Goal: Information Seeking & Learning: Learn about a topic

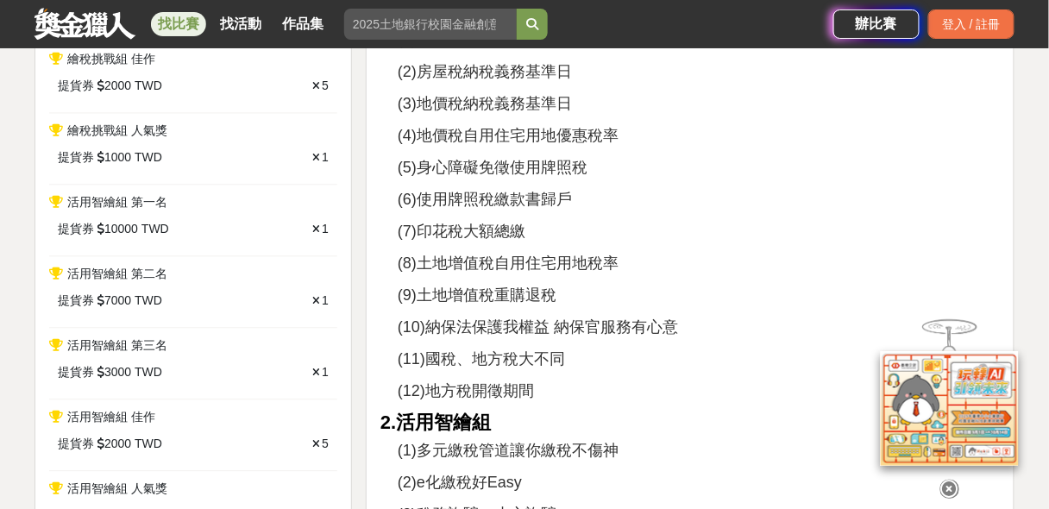
scroll to position [690, 0]
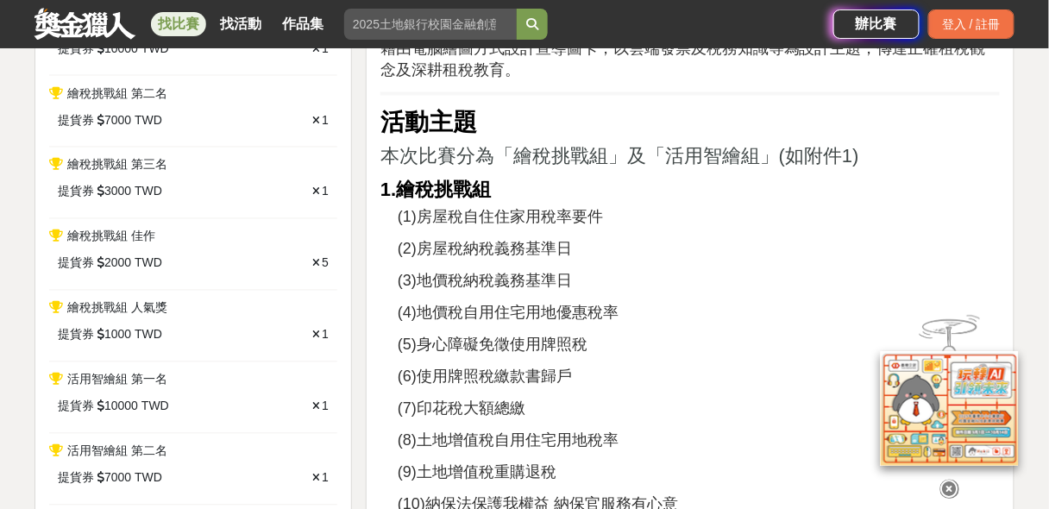
click at [949, 493] on icon at bounding box center [950, 488] width 19 height 19
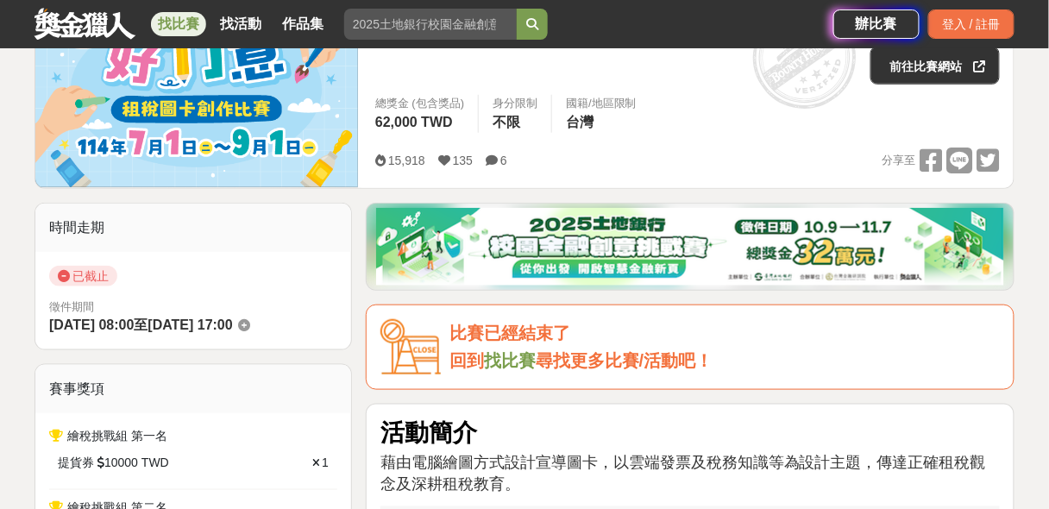
scroll to position [0, 0]
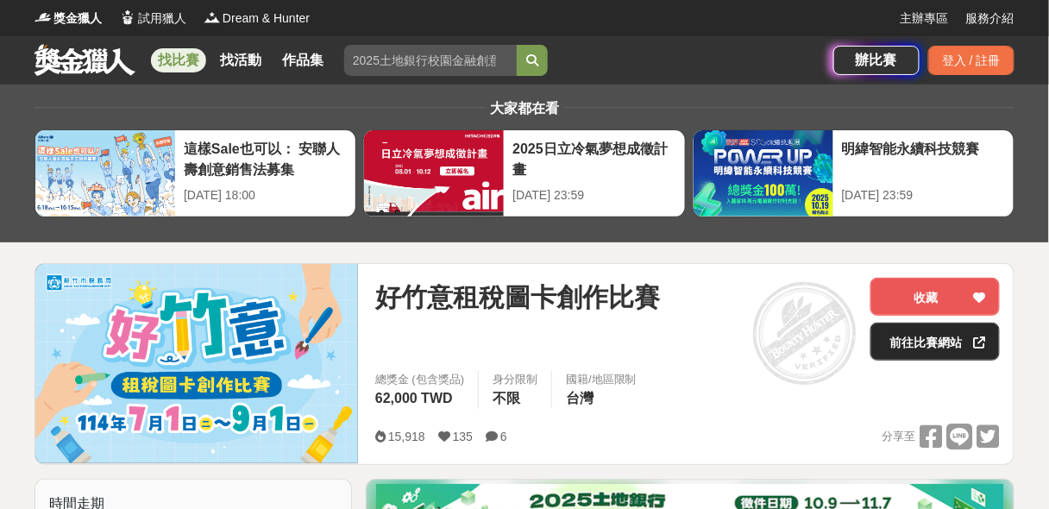
click at [904, 343] on link "前往比賽網站" at bounding box center [935, 342] width 129 height 38
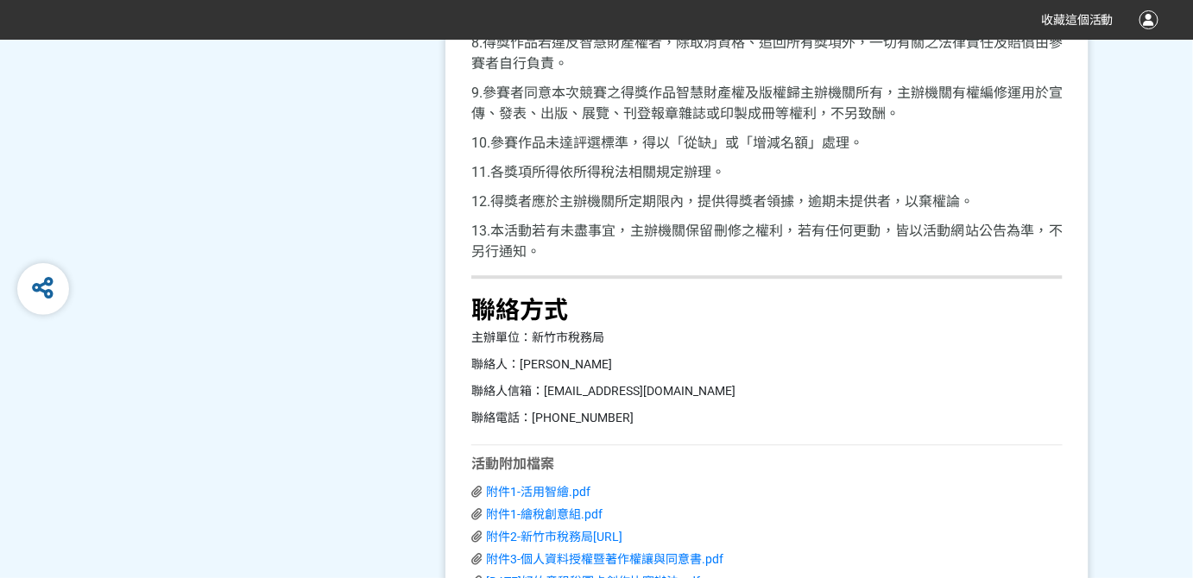
scroll to position [3632, 0]
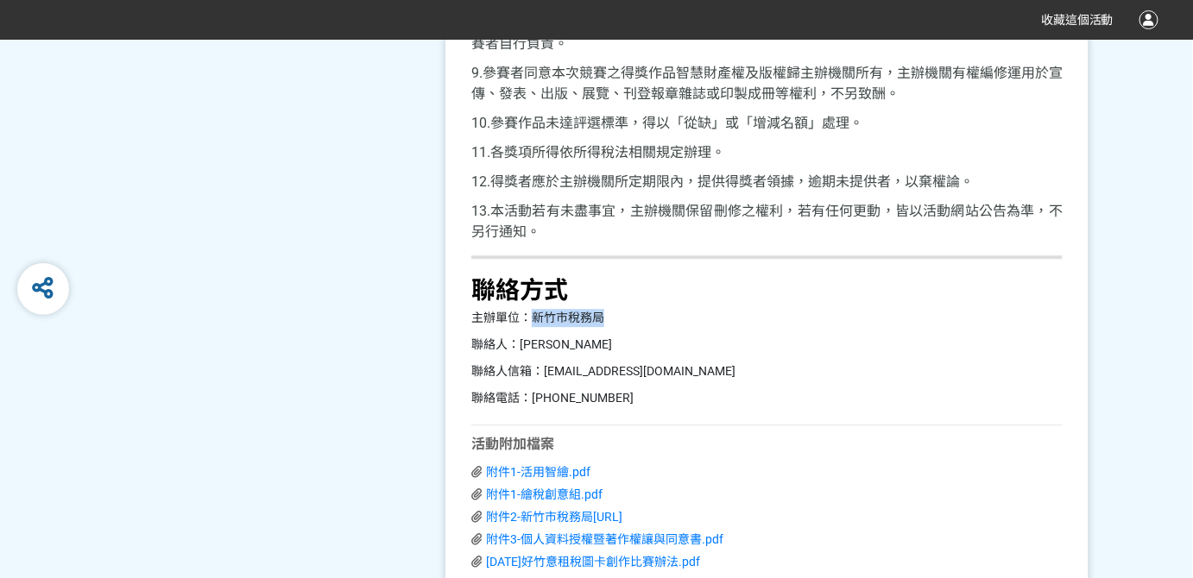
drag, startPoint x: 532, startPoint y: 310, endPoint x: 649, endPoint y: 314, distance: 117.5
click at [649, 314] on p "主辦單位：新竹市稅務局" at bounding box center [766, 318] width 591 height 18
copy p "新竹市稅務局"
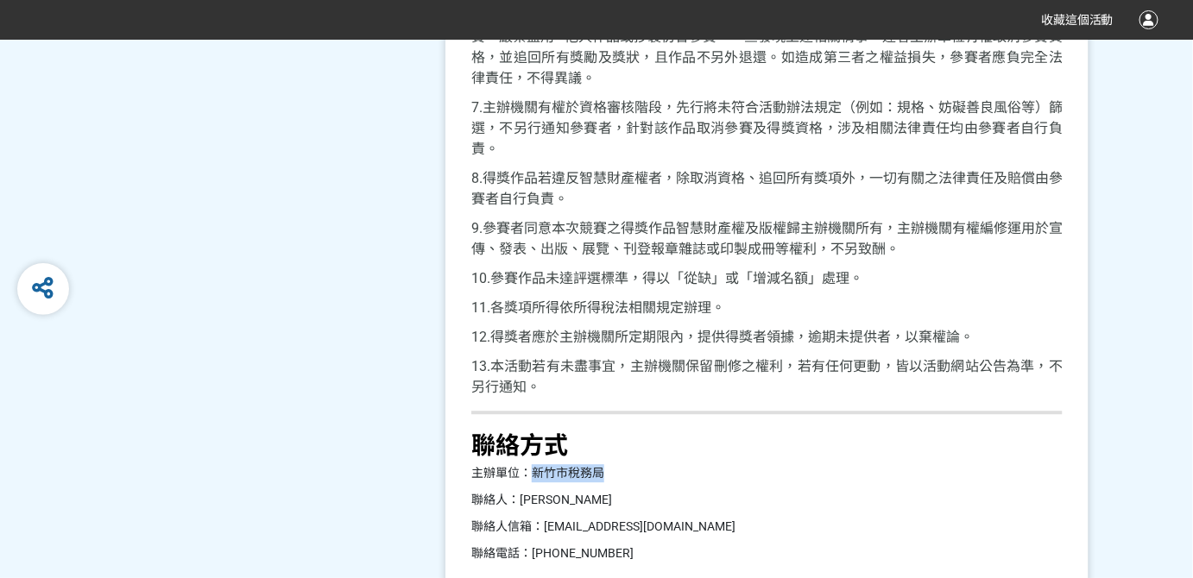
scroll to position [3240, 0]
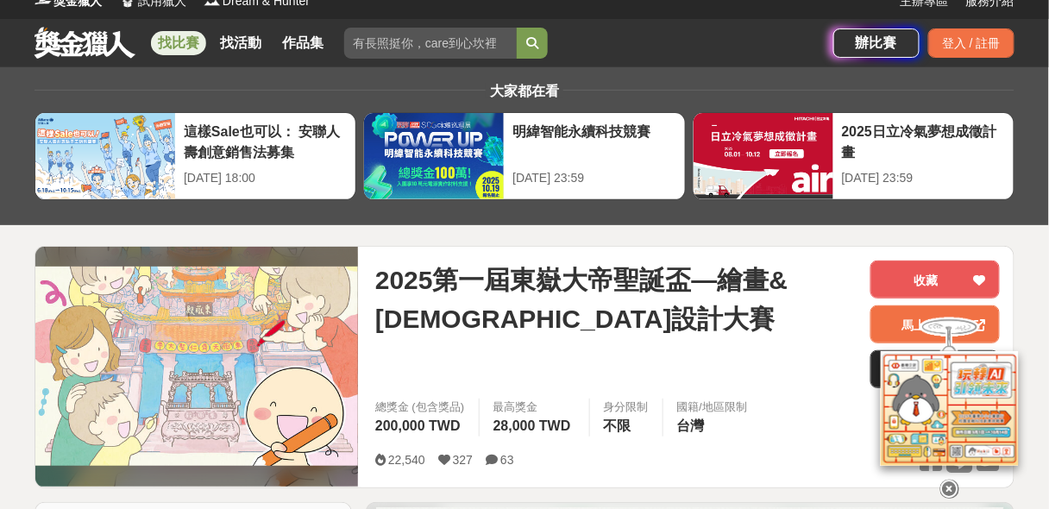
scroll to position [207, 0]
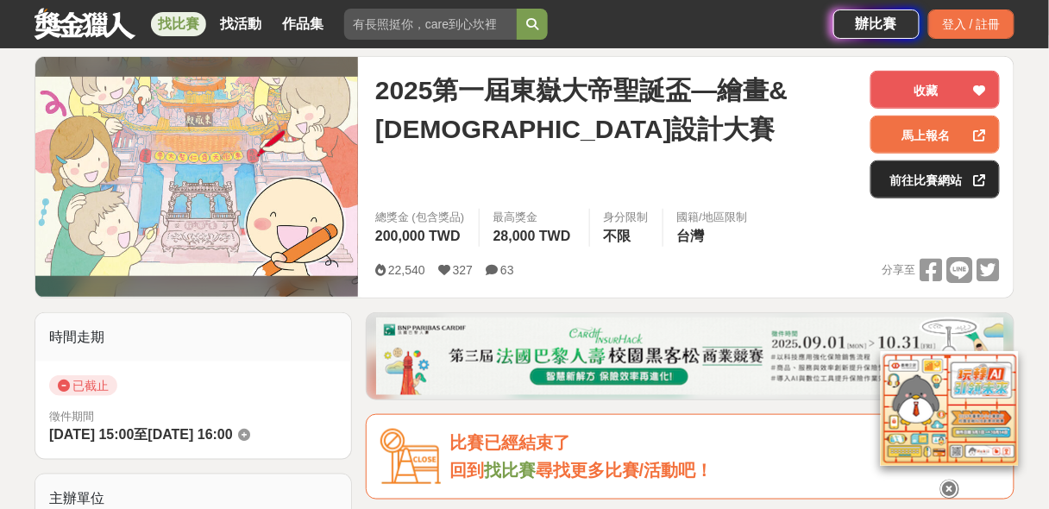
click at [895, 181] on link "前往比賽網站" at bounding box center [935, 180] width 129 height 38
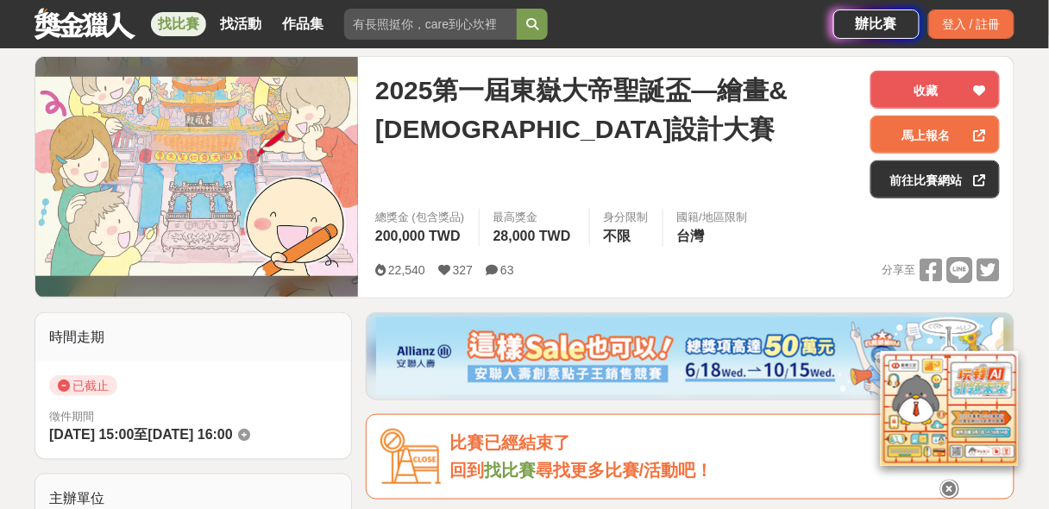
click at [176, 24] on link "找比賽" at bounding box center [178, 24] width 55 height 24
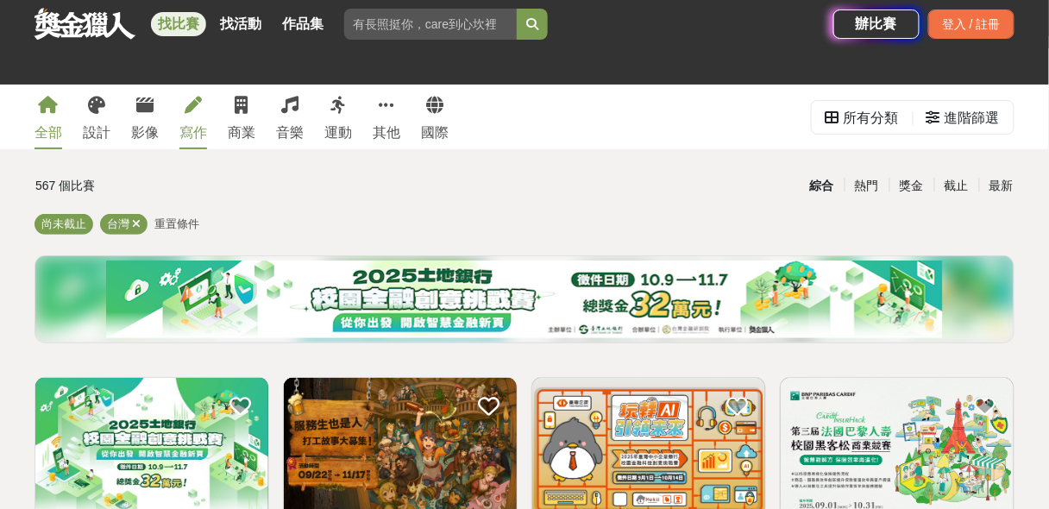
drag, startPoint x: 98, startPoint y: 131, endPoint x: 204, endPoint y: 99, distance: 110.9
click at [98, 130] on div "設計" at bounding box center [97, 133] width 28 height 21
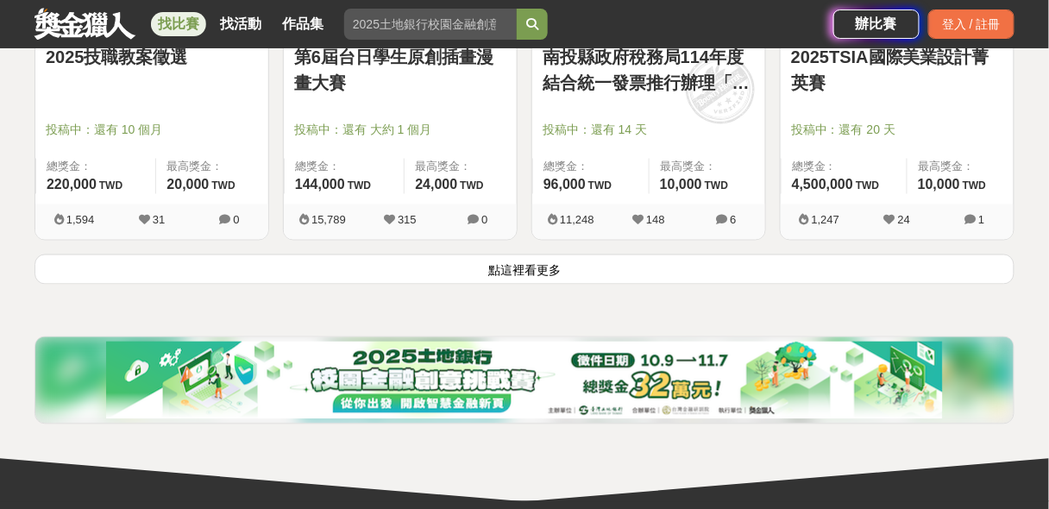
scroll to position [2209, 0]
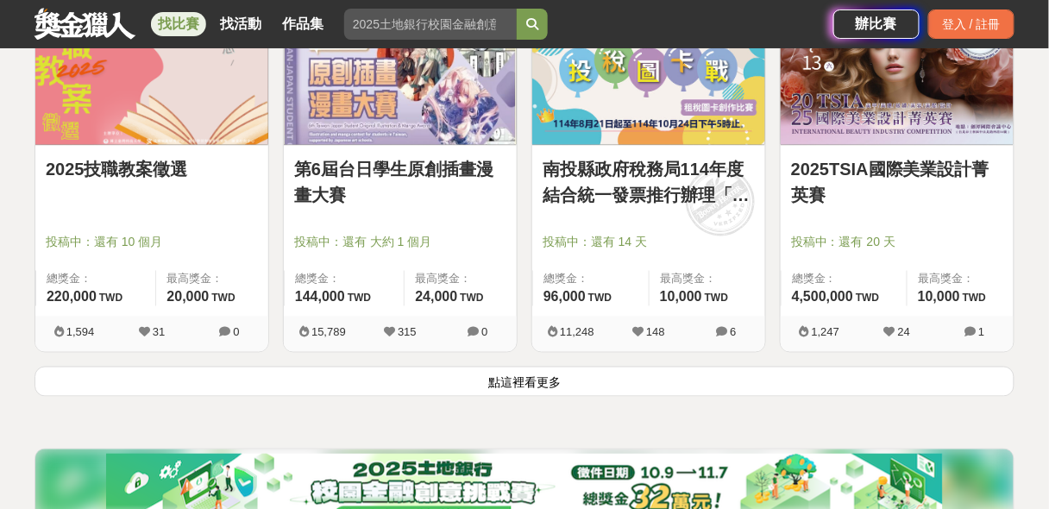
click at [516, 377] on button "點這裡看更多" at bounding box center [525, 382] width 980 height 30
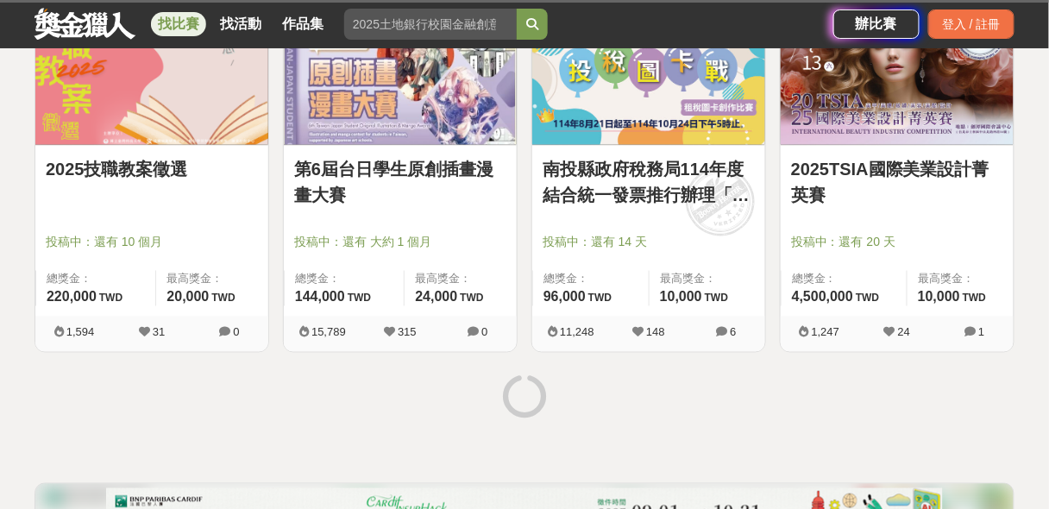
scroll to position [2486, 0]
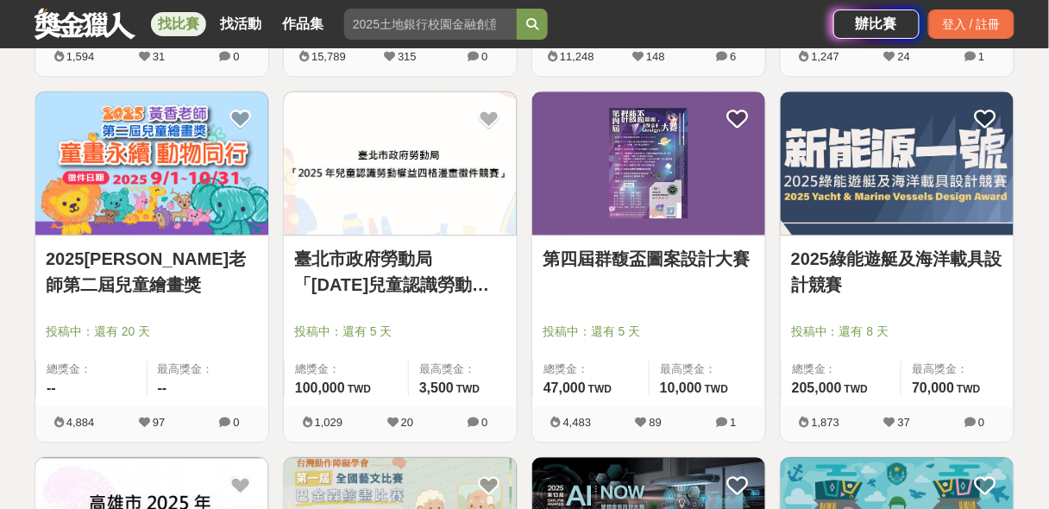
click at [369, 265] on link "臺北市政府勞動局「2025年兒童認識勞動權益四格漫畫徵件競賽」" at bounding box center [400, 272] width 212 height 52
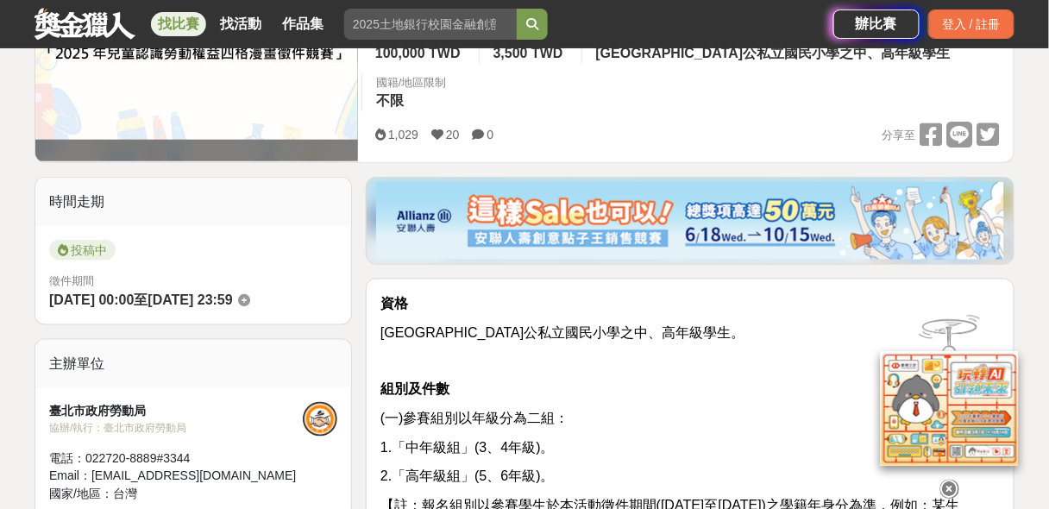
scroll to position [552, 0]
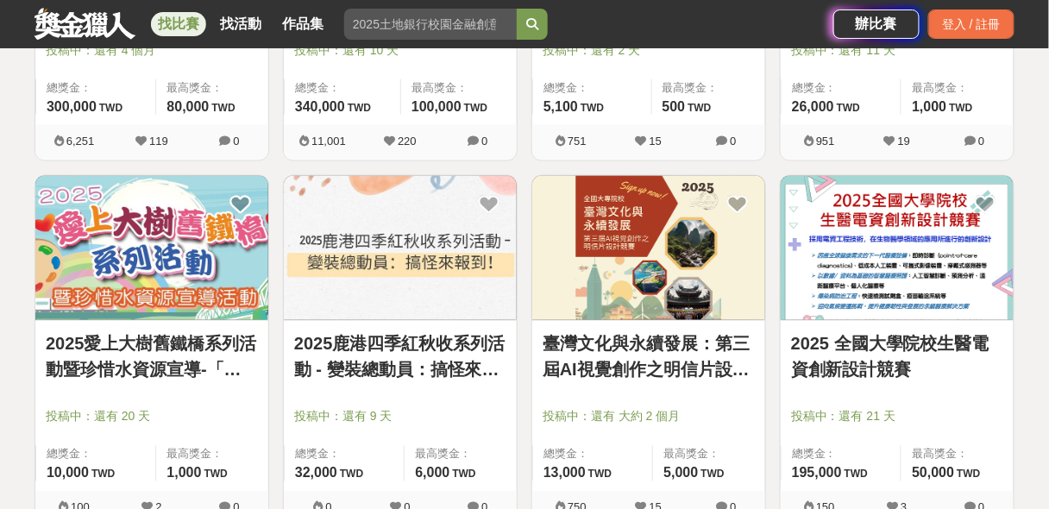
scroll to position [3590, 0]
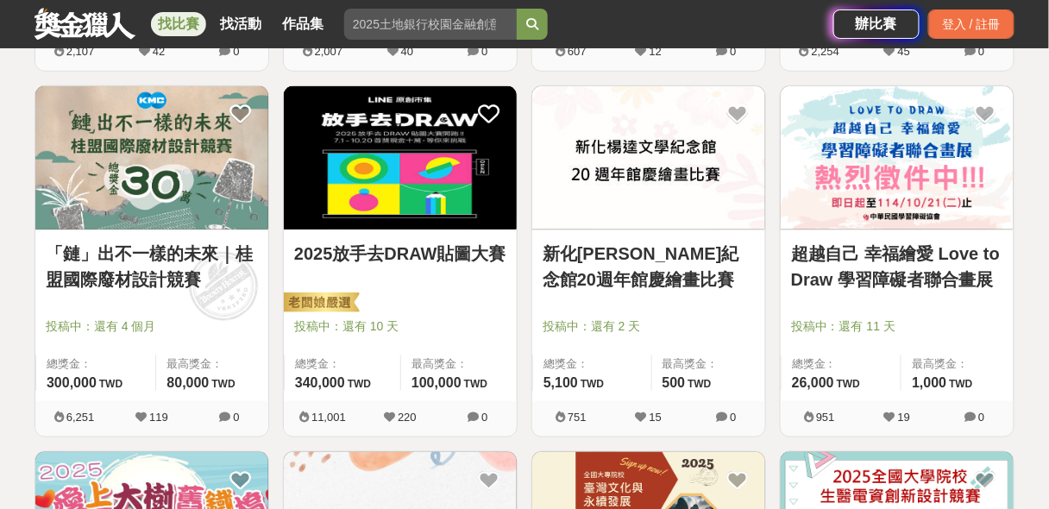
click at [433, 253] on link "2025放手去DRAW貼圖大賽" at bounding box center [400, 254] width 212 height 26
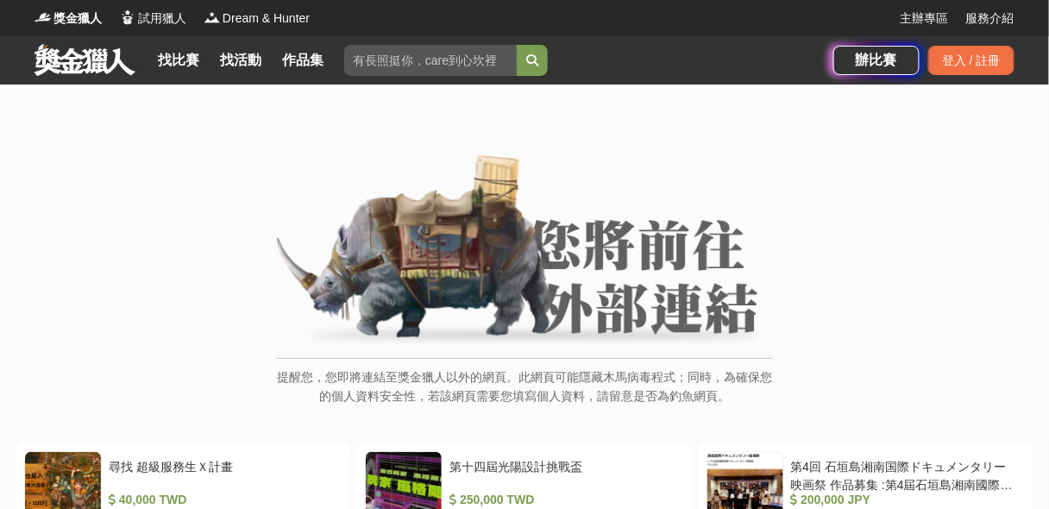
click at [539, 274] on img at bounding box center [525, 251] width 496 height 195
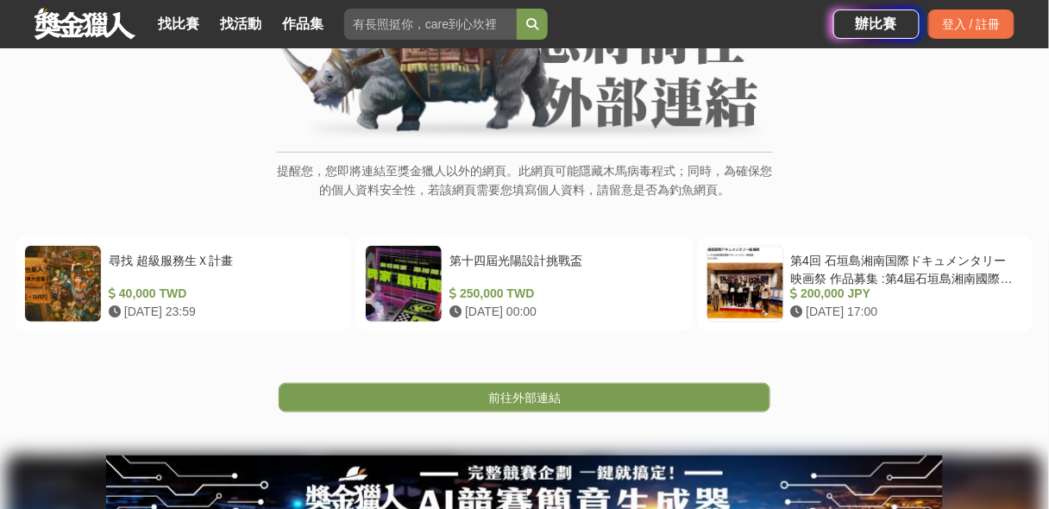
scroll to position [207, 0]
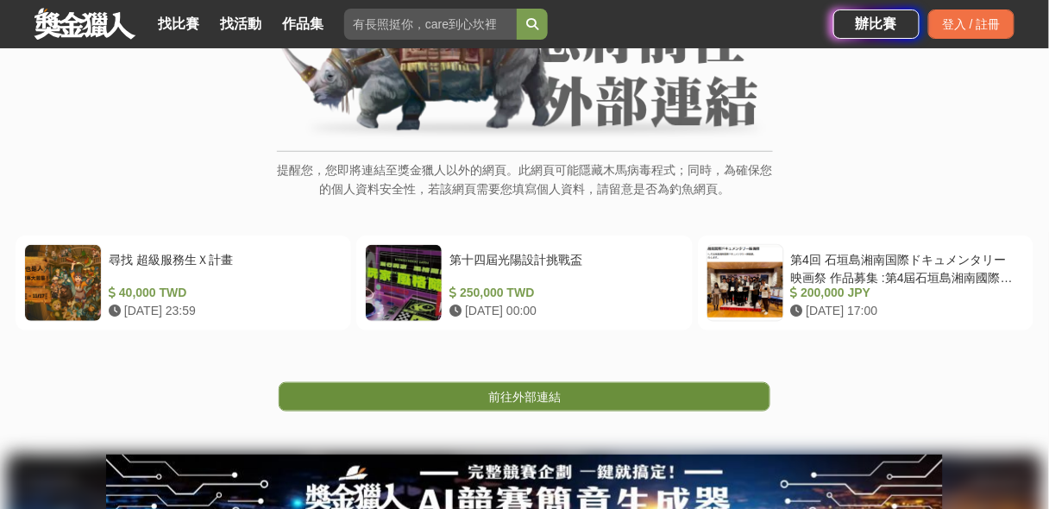
click at [581, 403] on link "前往外部連結" at bounding box center [525, 396] width 492 height 29
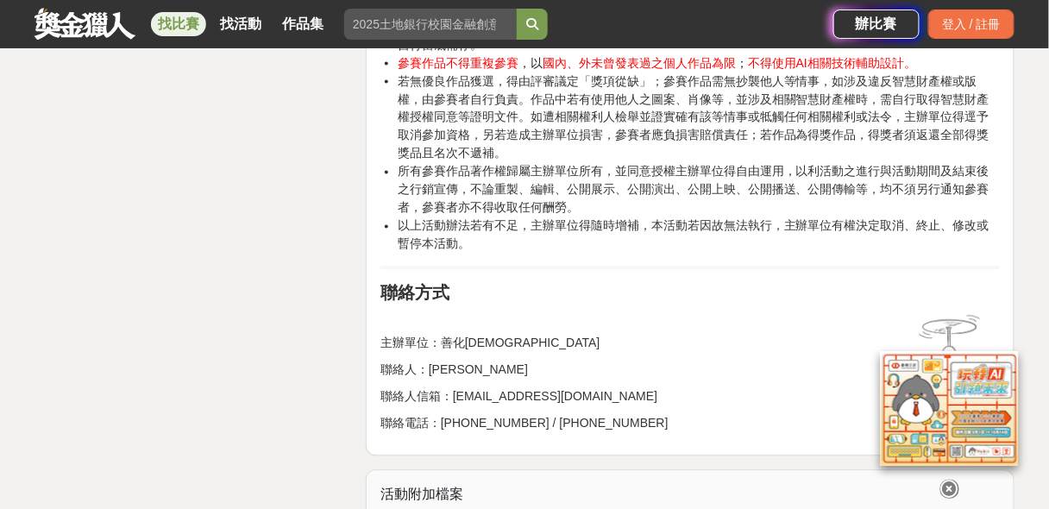
scroll to position [4004, 0]
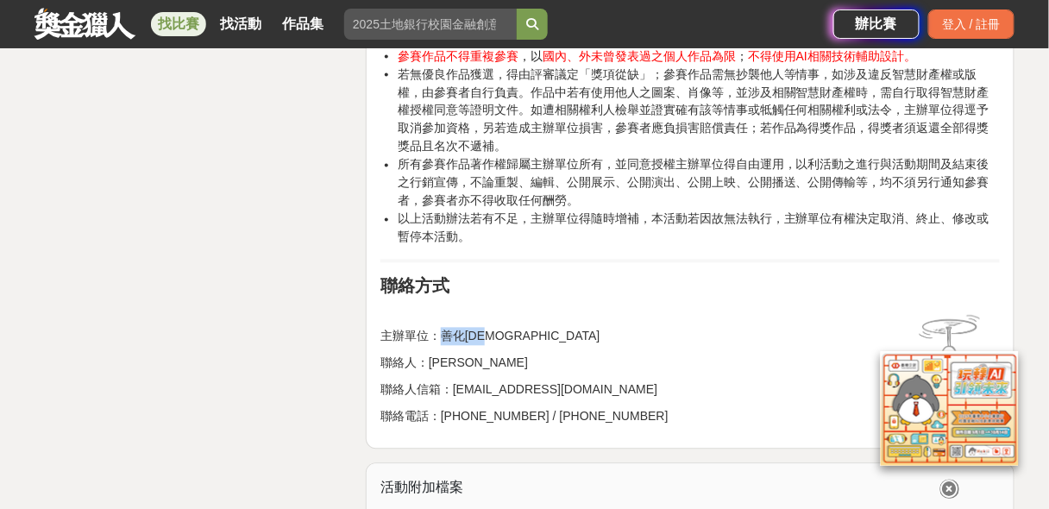
drag, startPoint x: 445, startPoint y: 332, endPoint x: 539, endPoint y: 326, distance: 93.4
click at [539, 328] on p "主辦單位：[GEOGRAPHIC_DATA][DEMOGRAPHIC_DATA]" at bounding box center [691, 337] width 620 height 18
copy p "善化[DEMOGRAPHIC_DATA]"
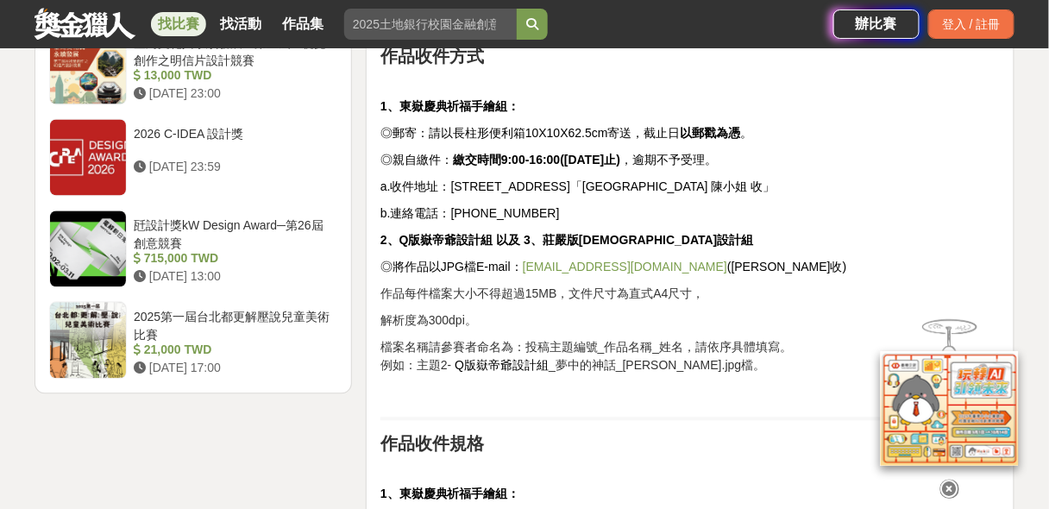
scroll to position [2278, 0]
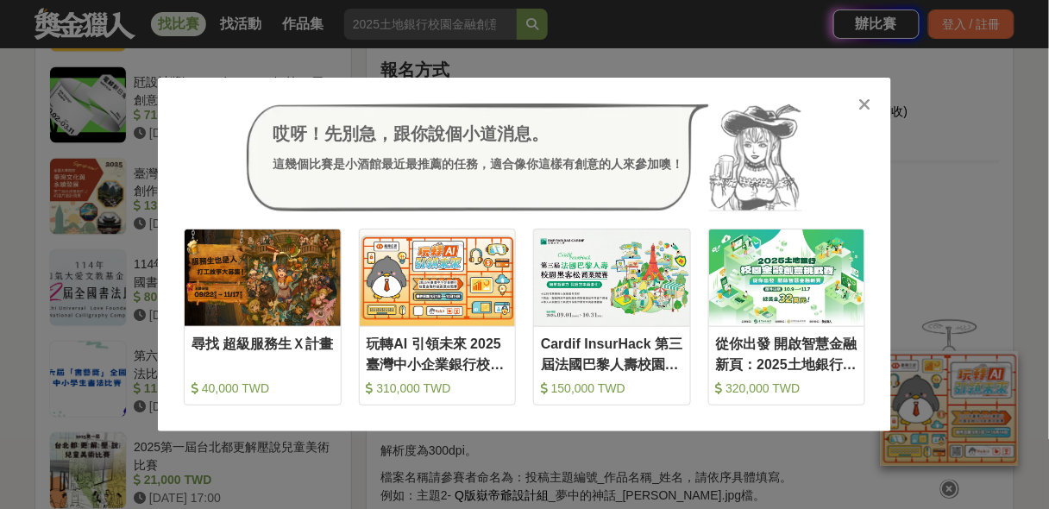
click at [862, 106] on icon at bounding box center [866, 104] width 13 height 17
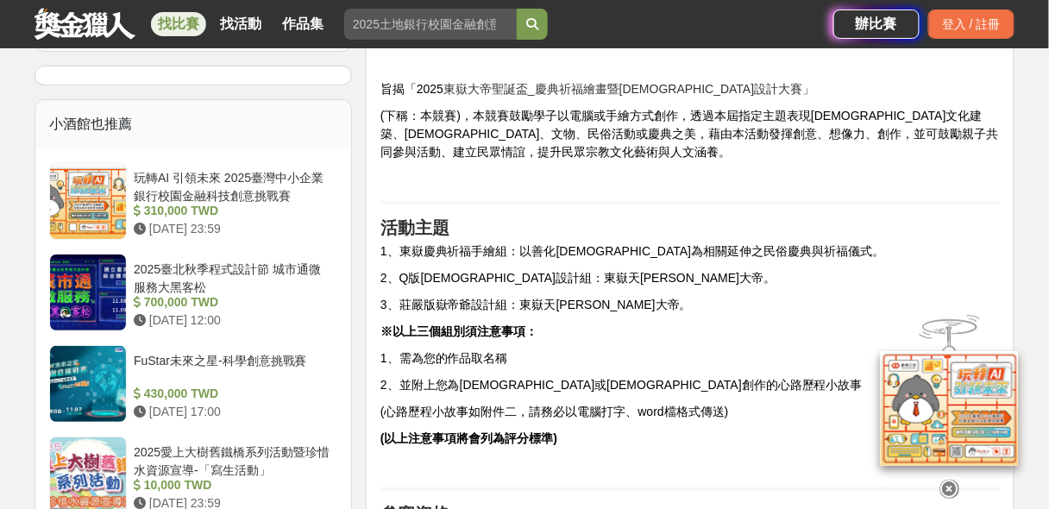
scroll to position [1519, 0]
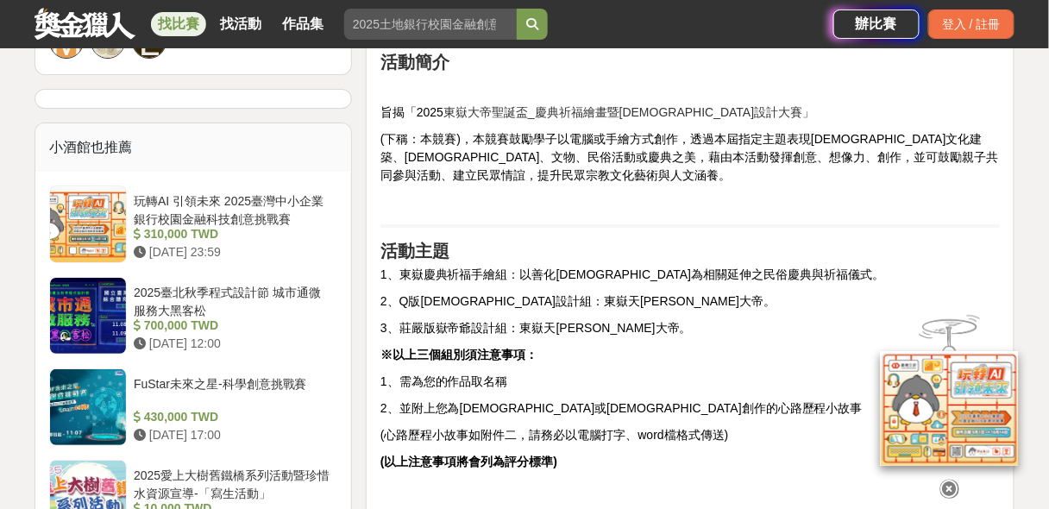
click at [949, 485] on icon at bounding box center [950, 489] width 19 height 19
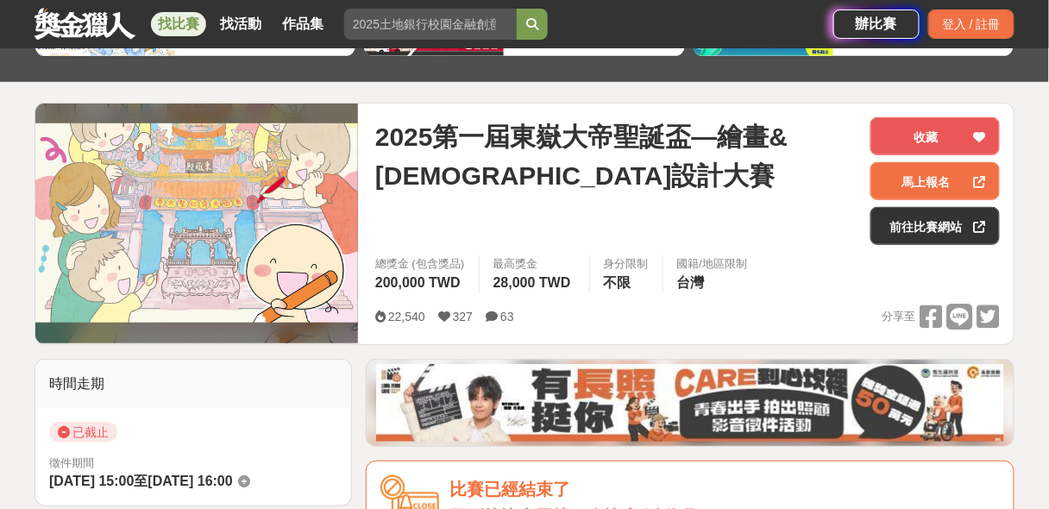
scroll to position [138, 0]
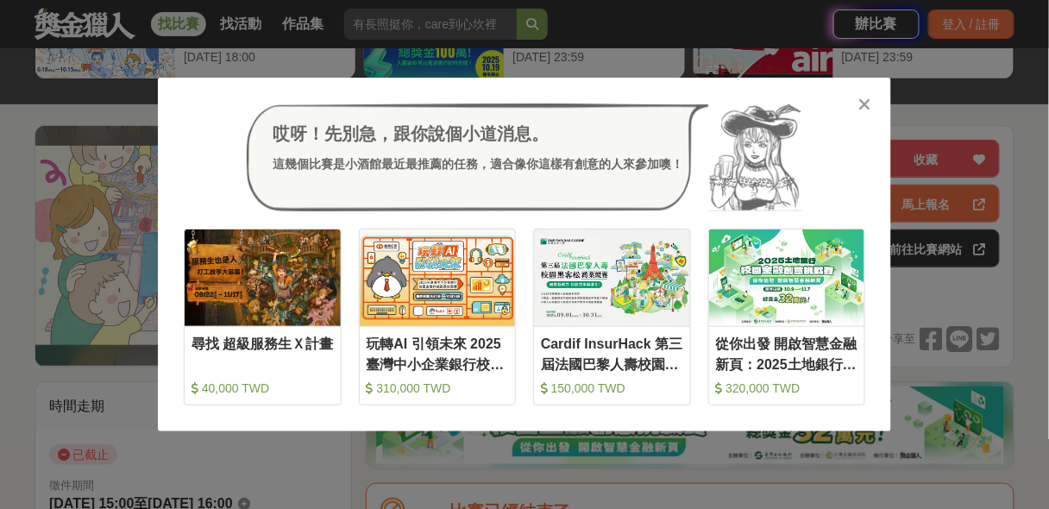
click at [868, 101] on icon at bounding box center [866, 104] width 13 height 17
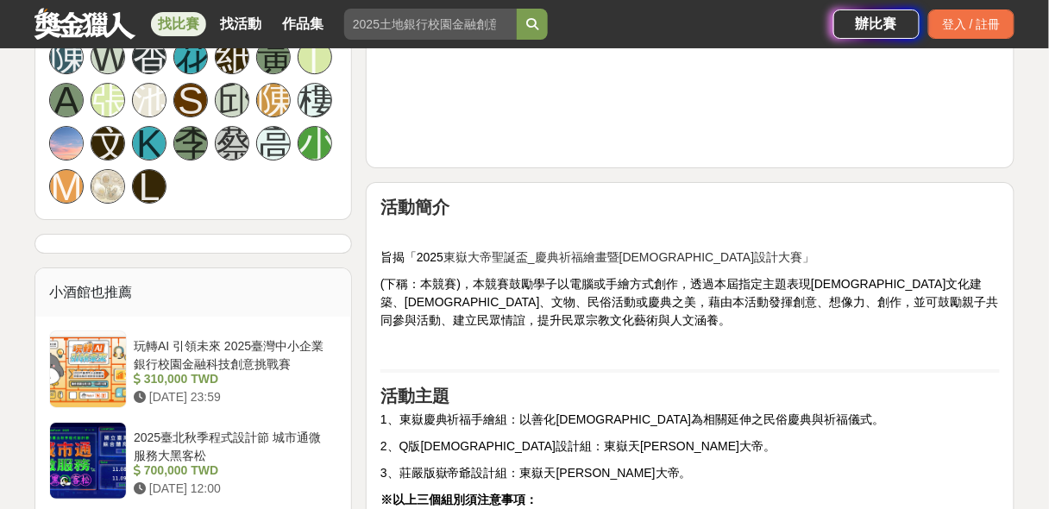
scroll to position [1381, 0]
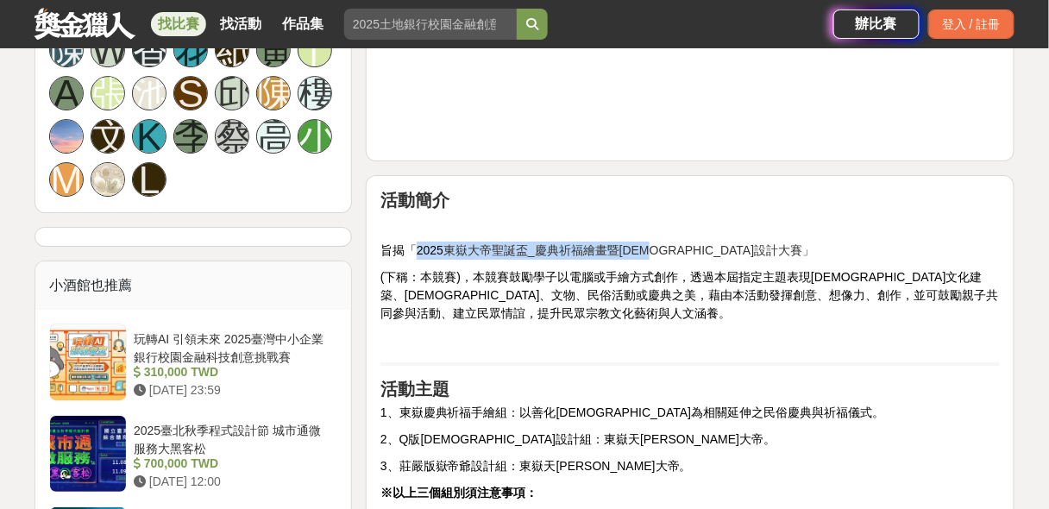
drag, startPoint x: 417, startPoint y: 247, endPoint x: 664, endPoint y: 254, distance: 246.9
click at [664, 254] on p "旨揭「2025 東嶽大帝聖誕盃_慶典祈福繪畫暨[DEMOGRAPHIC_DATA]設計大賽」" at bounding box center [691, 251] width 620 height 18
copy p "2025 東嶽大帝聖誕盃_慶典祈福繪畫暨[DEMOGRAPHIC_DATA]設計"
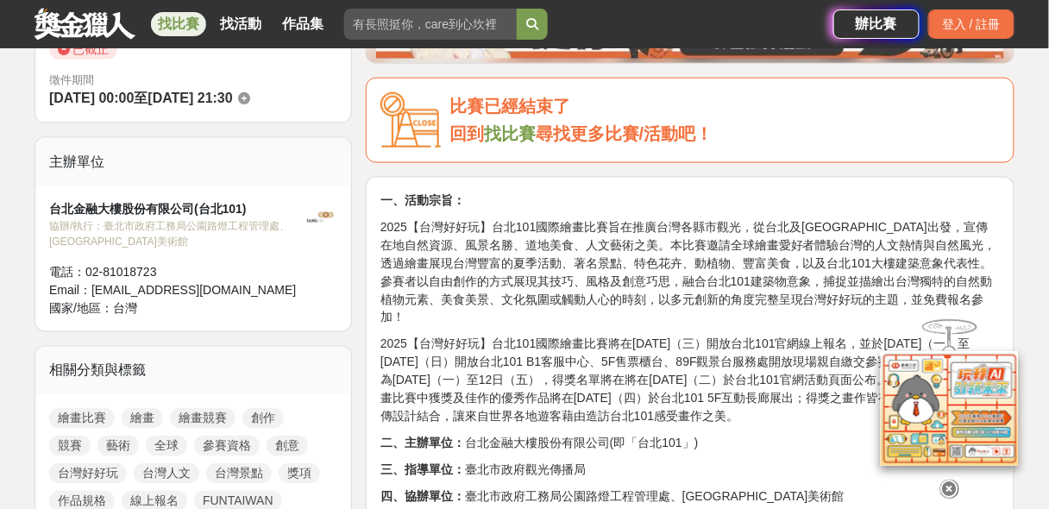
scroll to position [829, 0]
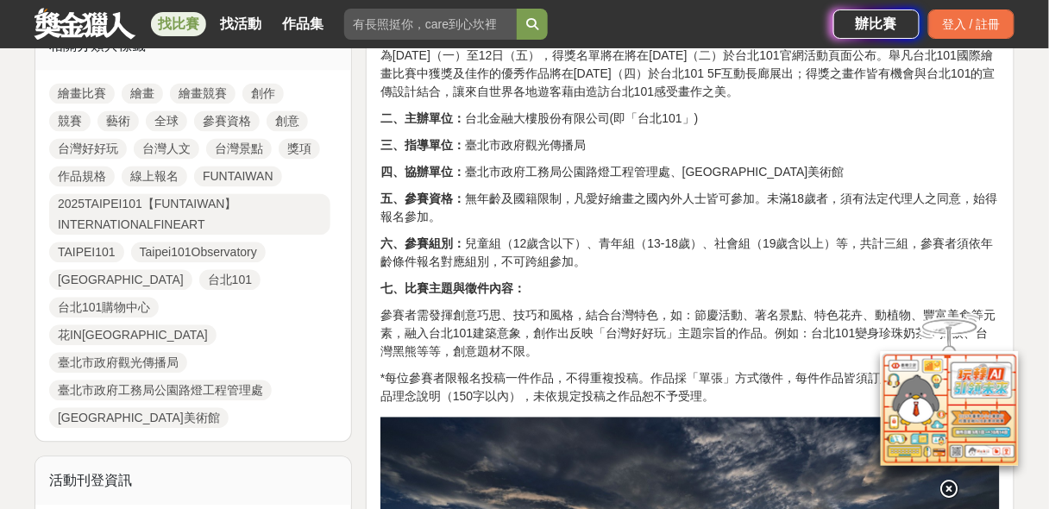
drag, startPoint x: 946, startPoint y: 475, endPoint x: 859, endPoint y: 462, distance: 88.1
click at [946, 480] on icon at bounding box center [950, 489] width 19 height 19
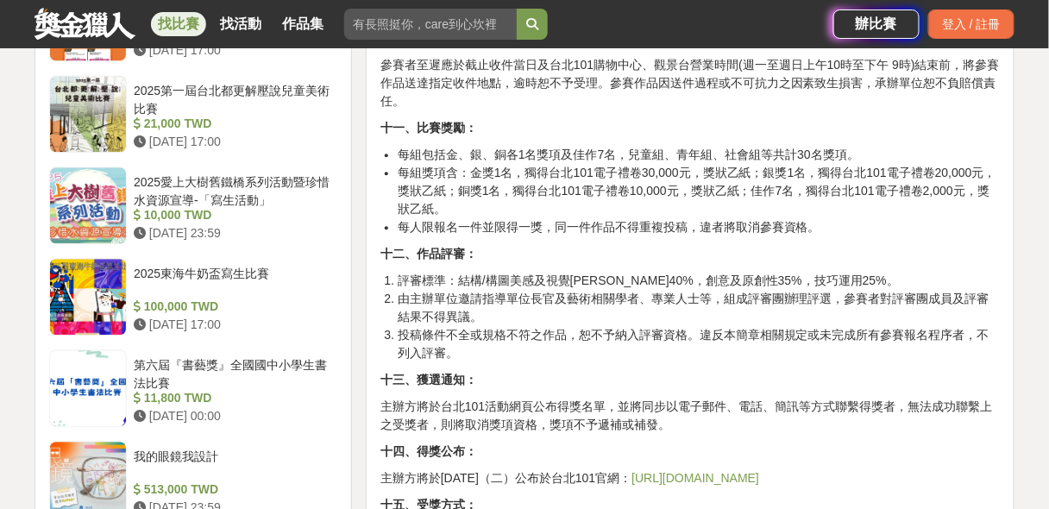
scroll to position [2693, 0]
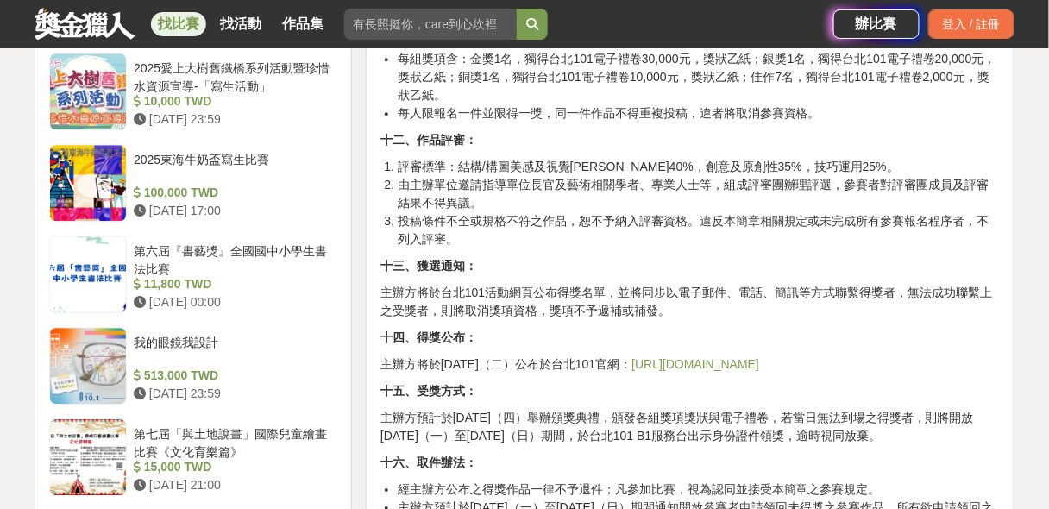
click at [722, 357] on link "https://www.taipei-101.com.tw/tw/" at bounding box center [696, 364] width 128 height 14
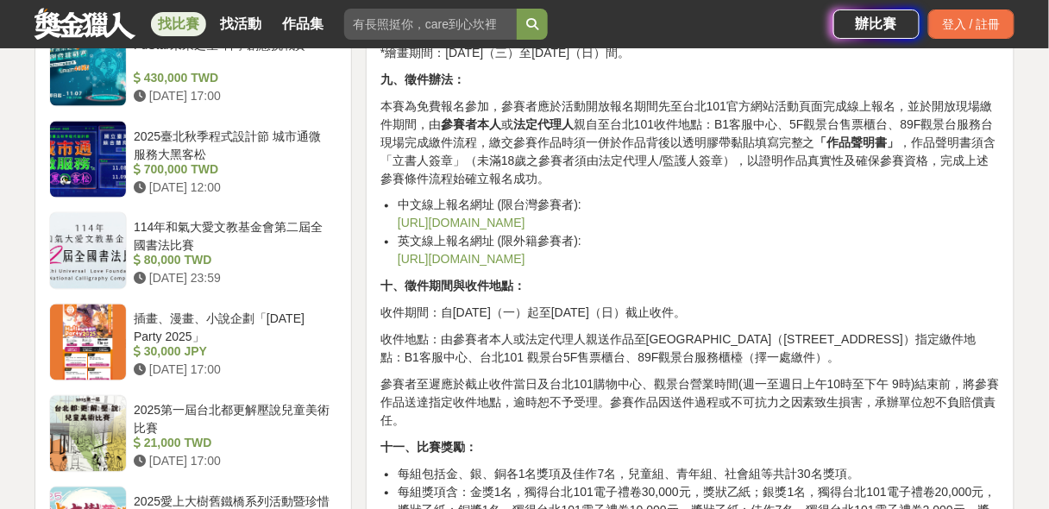
scroll to position [2416, 0]
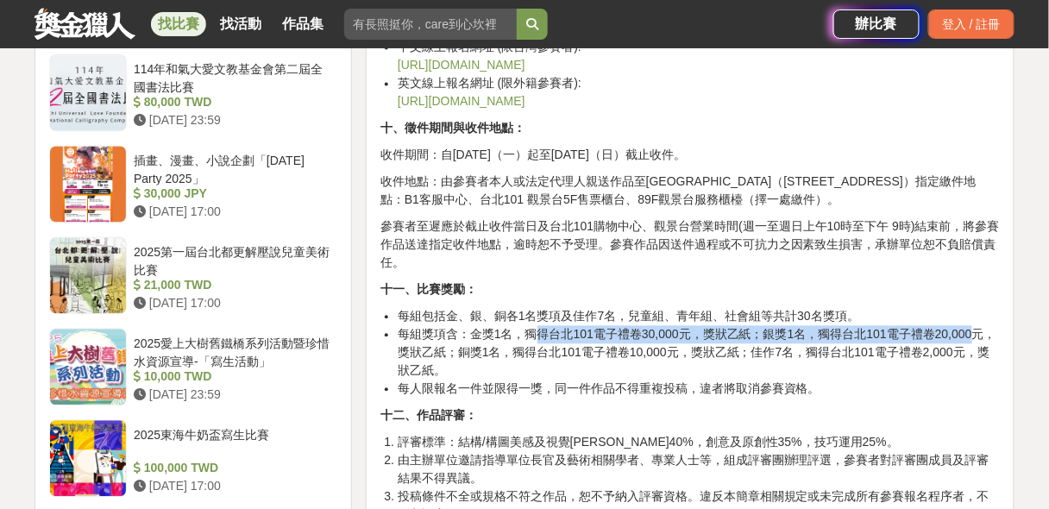
drag, startPoint x: 536, startPoint y: 318, endPoint x: 977, endPoint y: 314, distance: 441.0
click at [977, 326] on li "每組獎項含：金獎1名，獨得台北101電子禮卷30,000元，獎狀乙紙；銀獎1名，獨得台北101電子禮卷20,000元，獎狀乙紙；銅獎1名，獨得台北101電子禮…" at bounding box center [699, 353] width 602 height 54
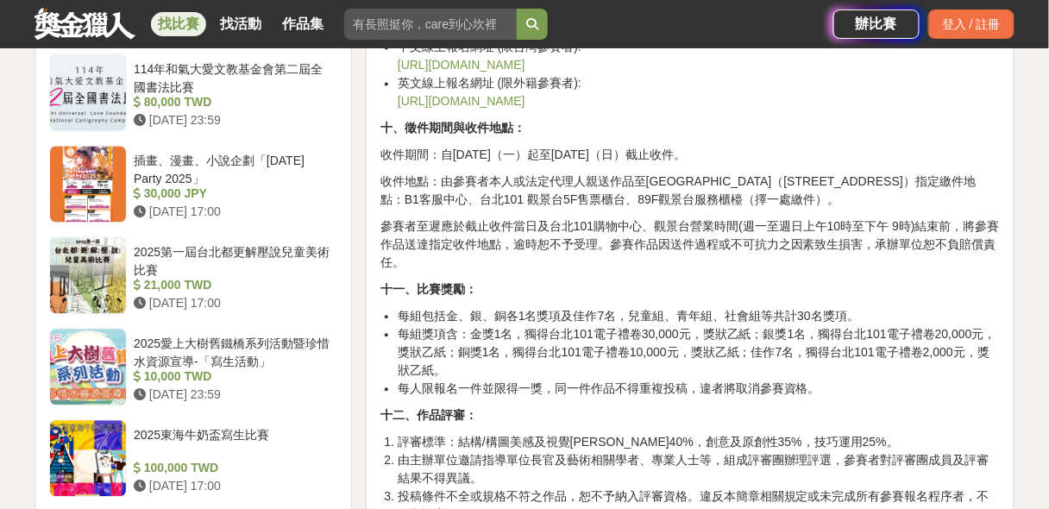
click at [721, 350] on li "每組獎項含：金獎1名，獨得台北101電子禮卷30,000元，獎狀乙紙；銀獎1名，獨得台北101電子禮卷20,000元，獎狀乙紙；銅獎1名，獨得台北101電子禮…" at bounding box center [699, 353] width 602 height 54
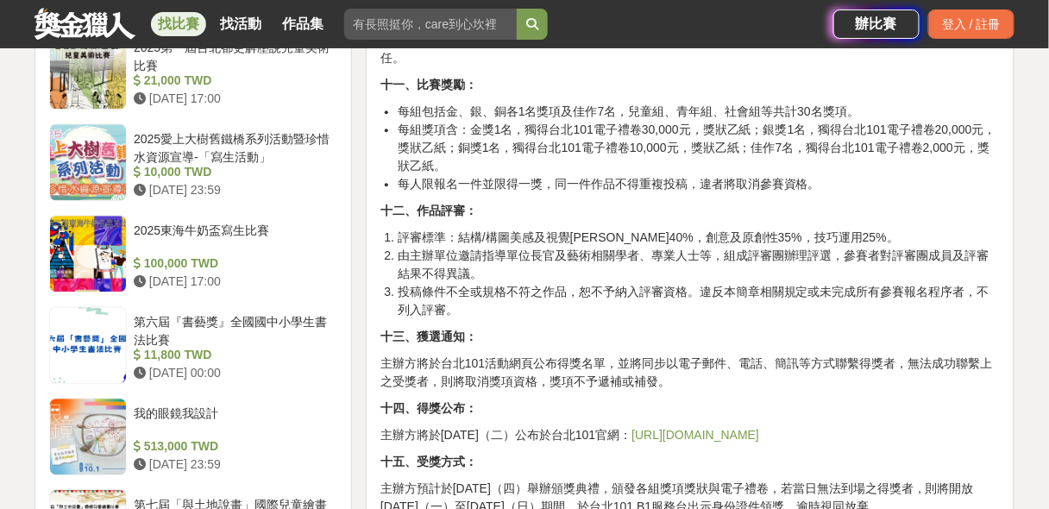
scroll to position [2693, 0]
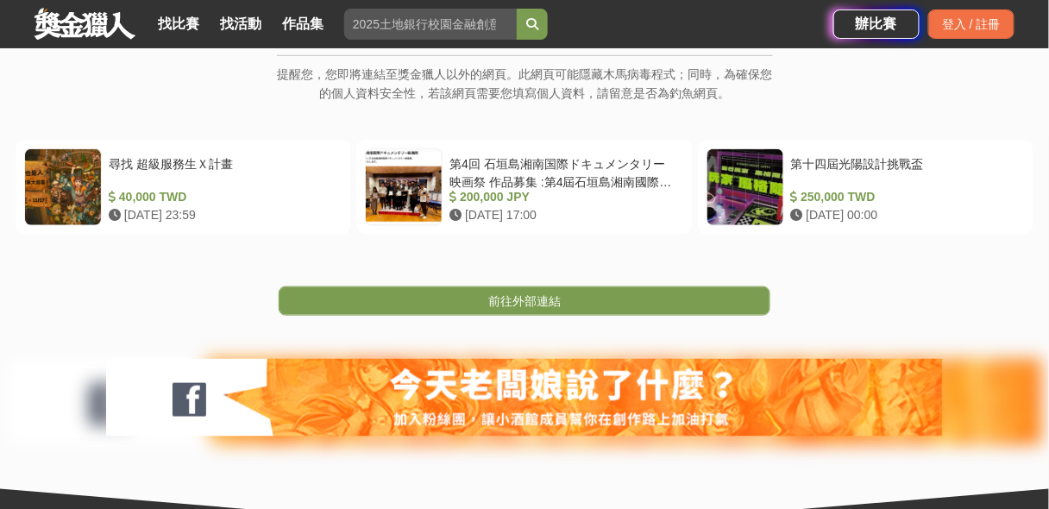
scroll to position [345, 0]
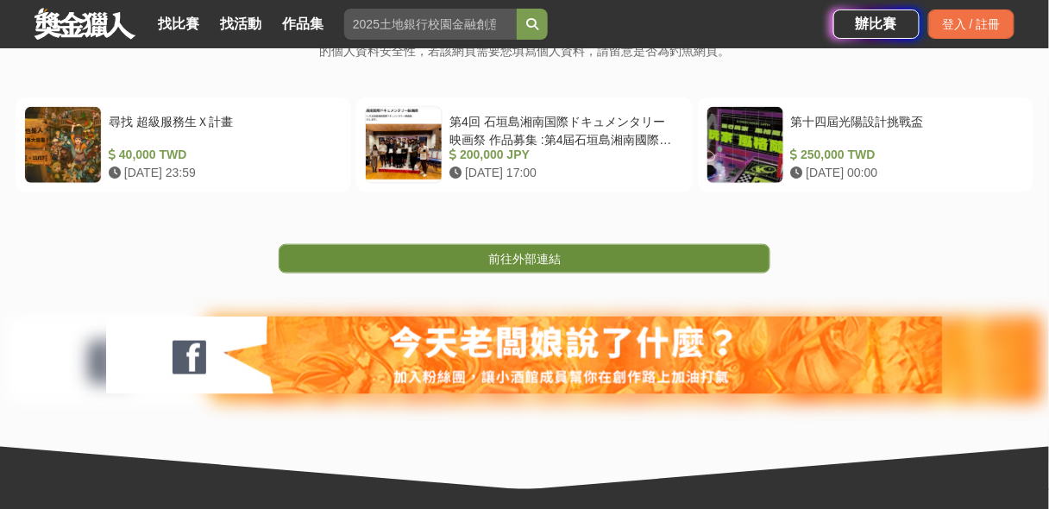
click at [548, 255] on span "前往外部連結" at bounding box center [524, 259] width 72 height 14
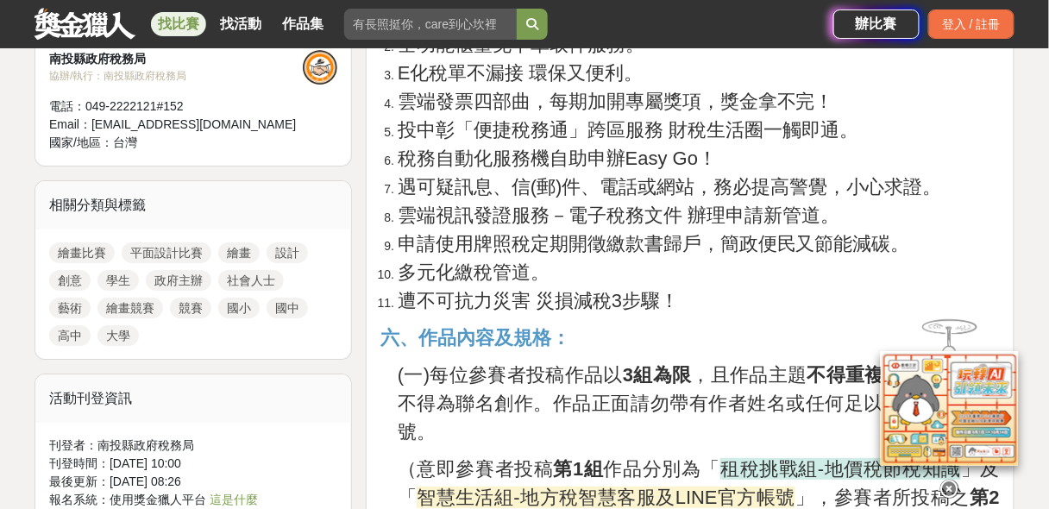
scroll to position [1657, 0]
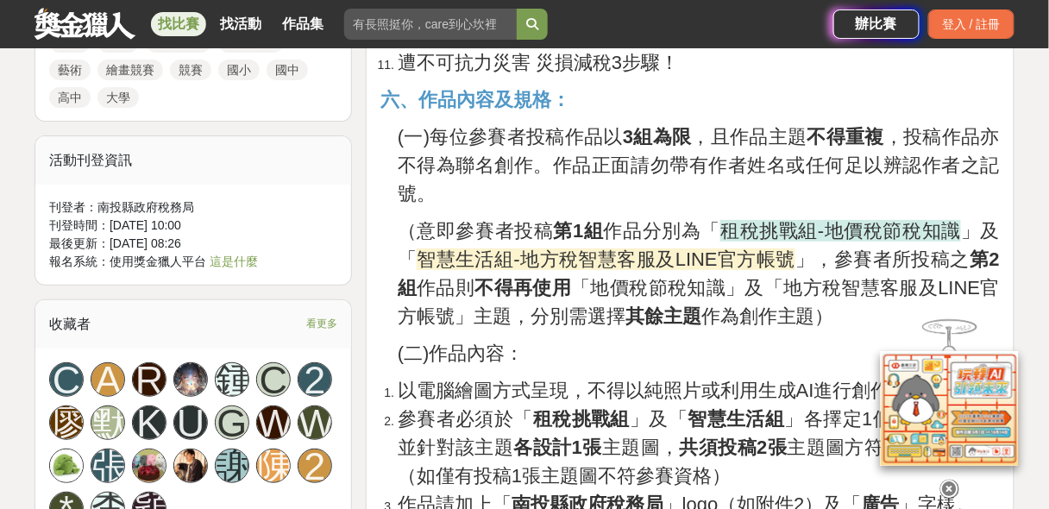
drag, startPoint x: 953, startPoint y: 482, endPoint x: 926, endPoint y: 466, distance: 31.4
click at [949, 482] on icon at bounding box center [950, 489] width 19 height 19
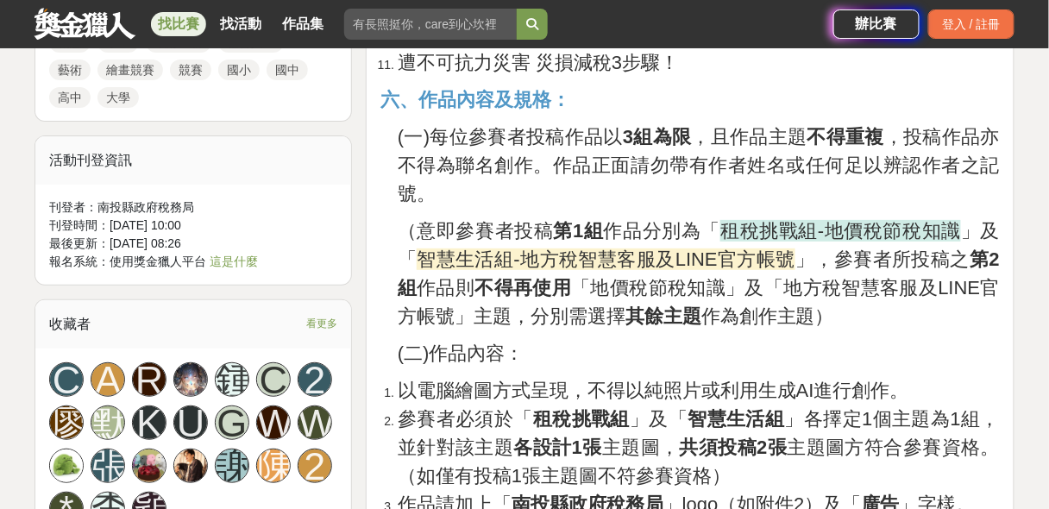
click at [175, 31] on link "找比賽" at bounding box center [178, 24] width 55 height 24
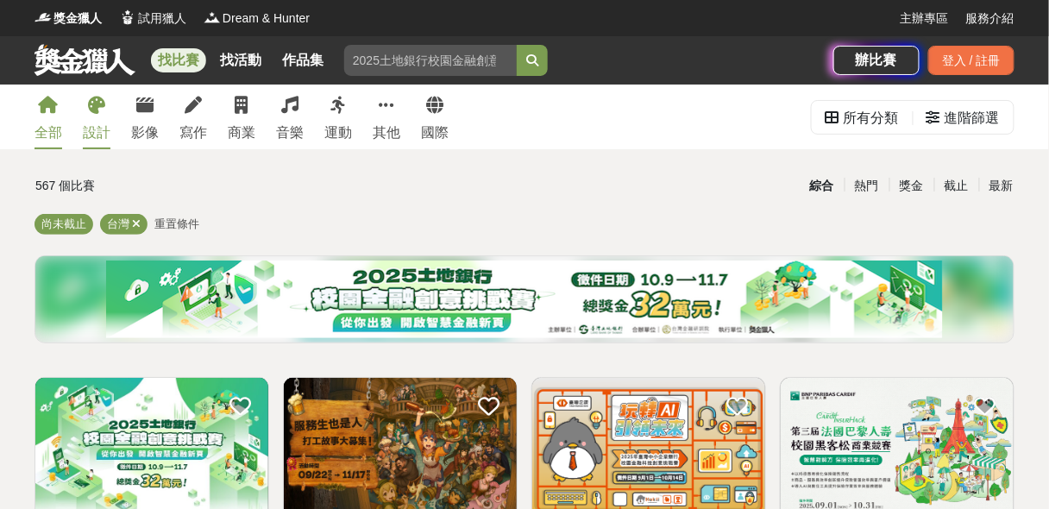
click at [92, 123] on div "設計" at bounding box center [97, 133] width 28 height 21
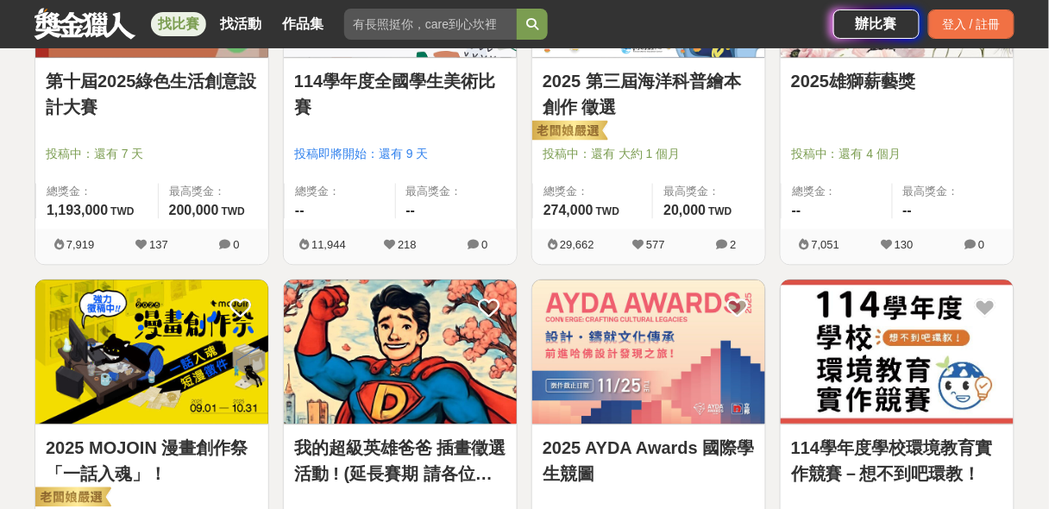
scroll to position [967, 0]
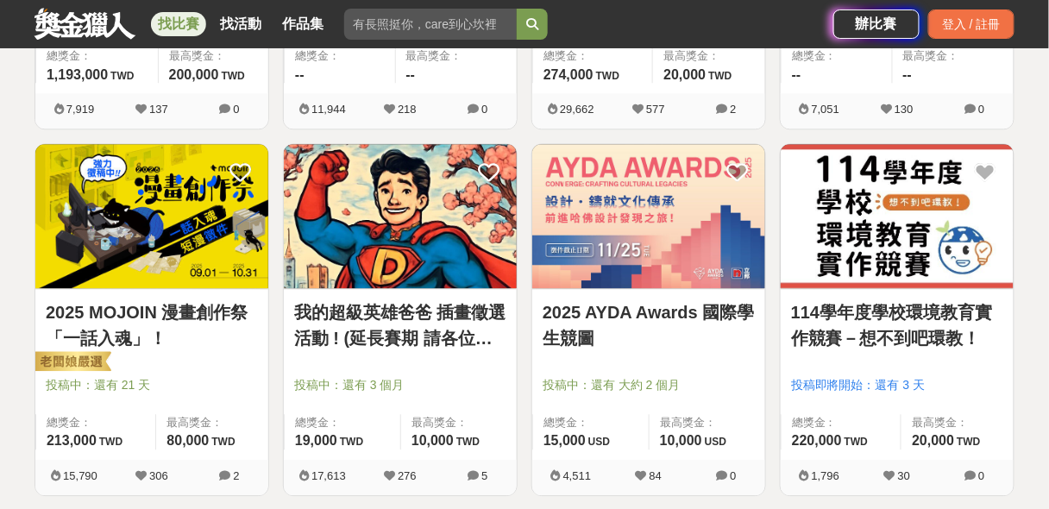
click at [464, 200] on img at bounding box center [400, 216] width 233 height 144
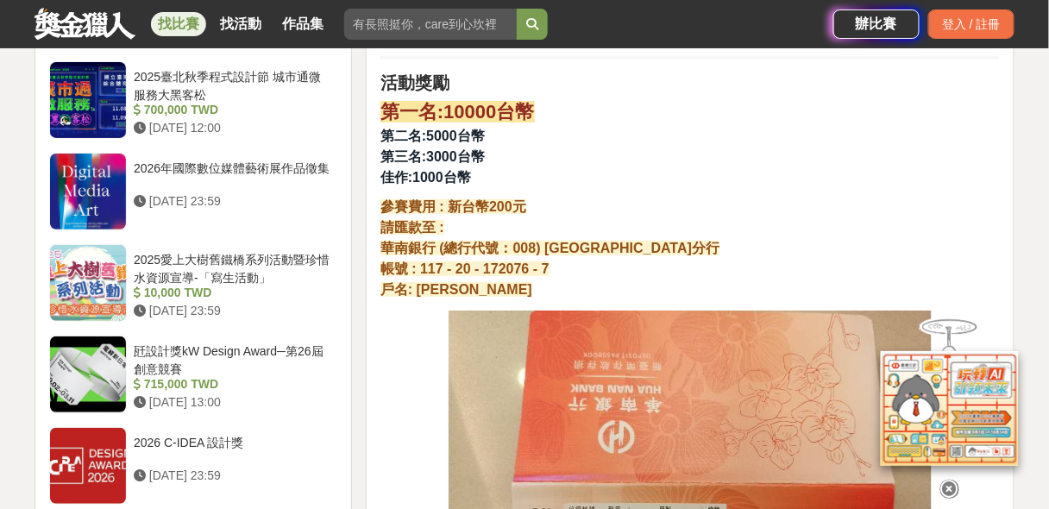
scroll to position [1795, 0]
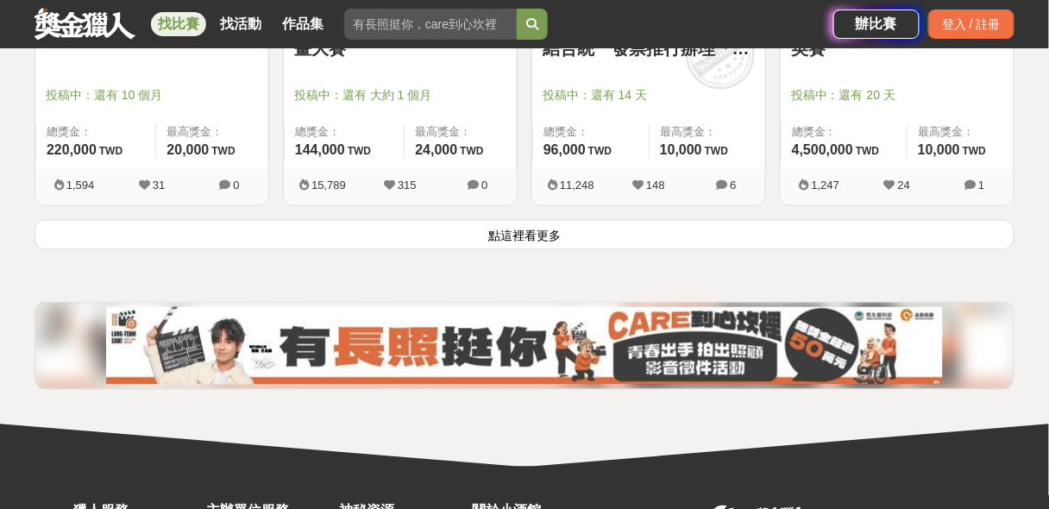
scroll to position [2416, 0]
